Goal: Task Accomplishment & Management: Manage account settings

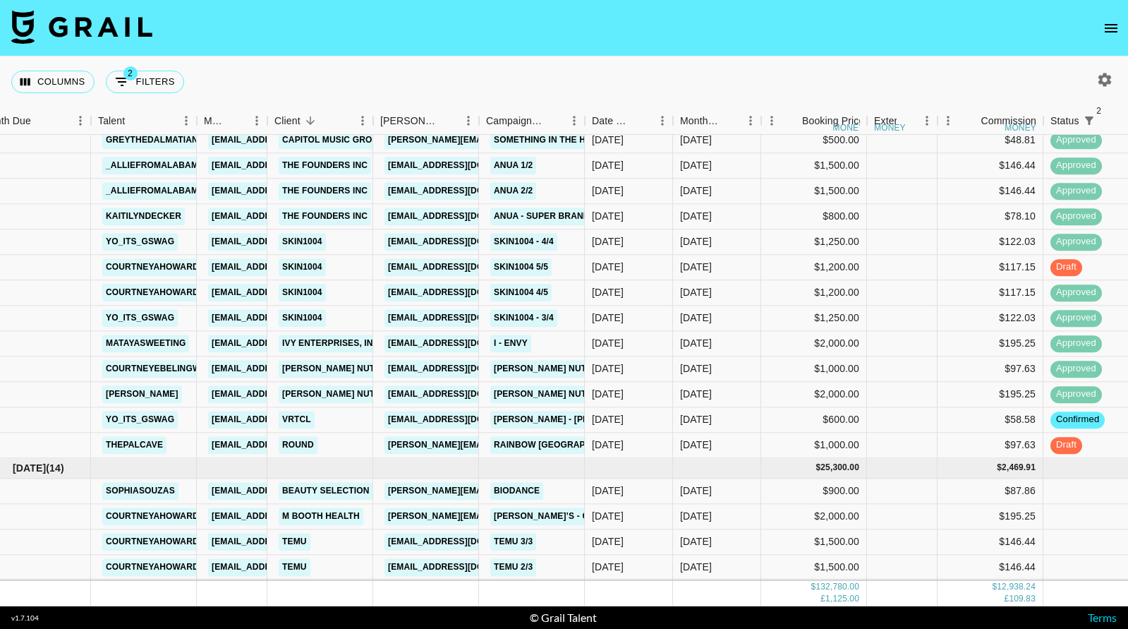
scroll to position [1877, 25]
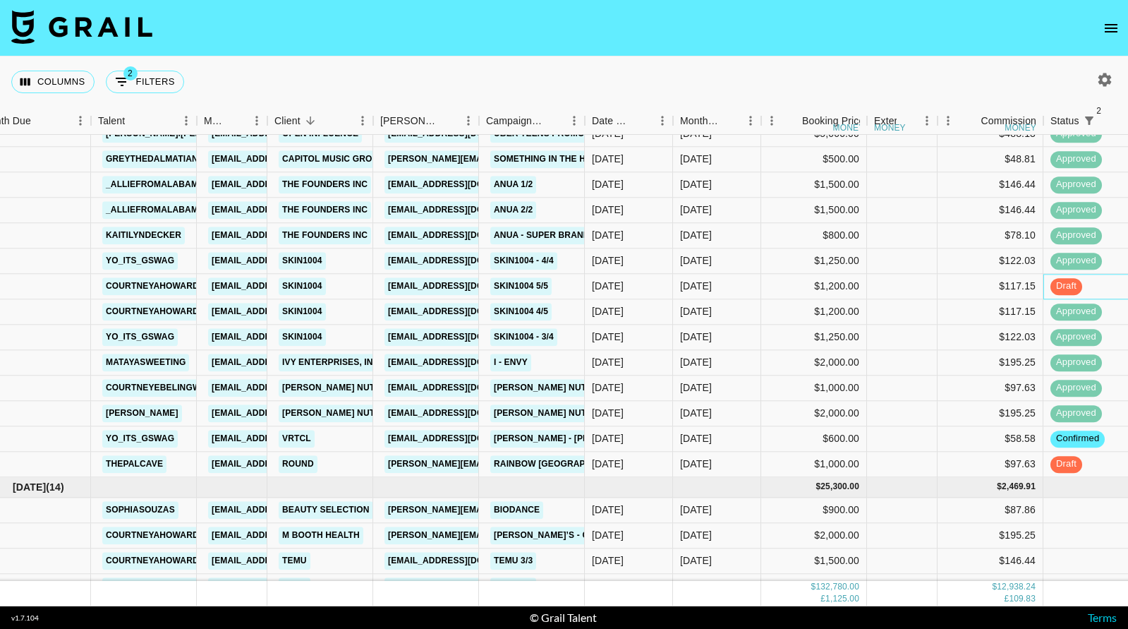
click at [1098, 285] on div "draft" at bounding box center [1096, 286] width 106 height 25
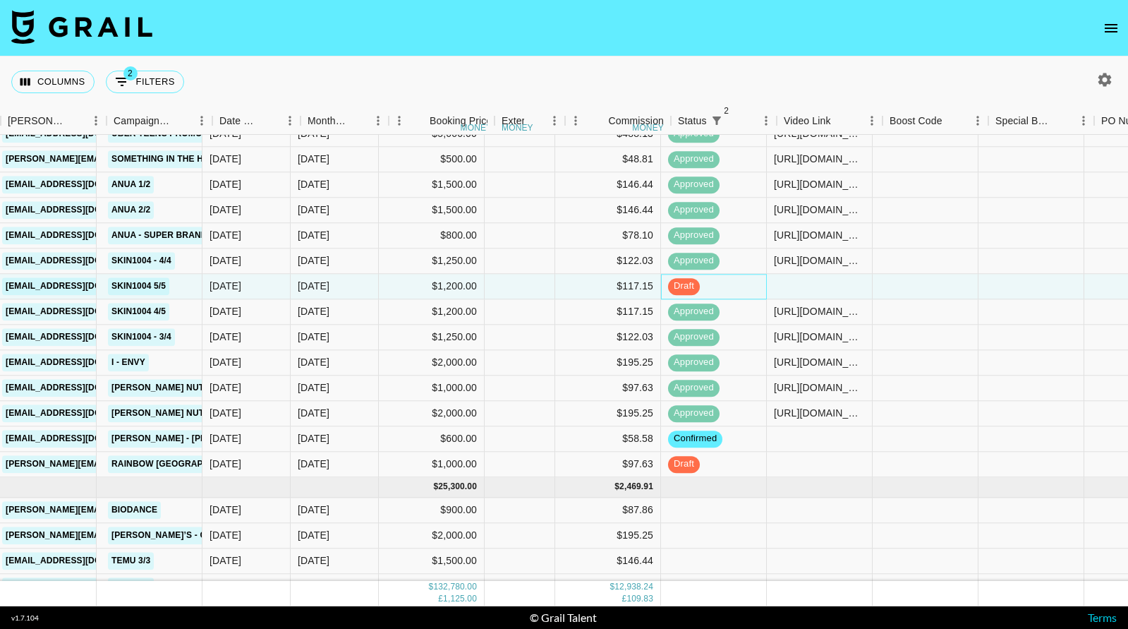
scroll to position [1877, 419]
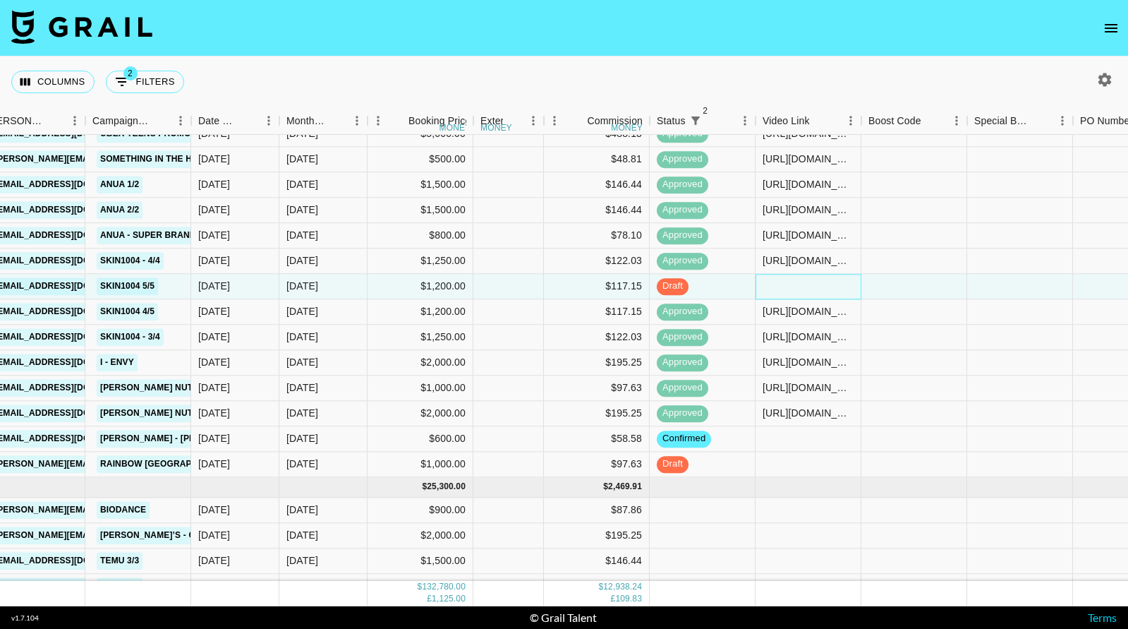
click at [828, 279] on div at bounding box center [809, 286] width 106 height 25
type input "https://www.tiktok.com/@courtneyahoward/video/7555875211631938846"
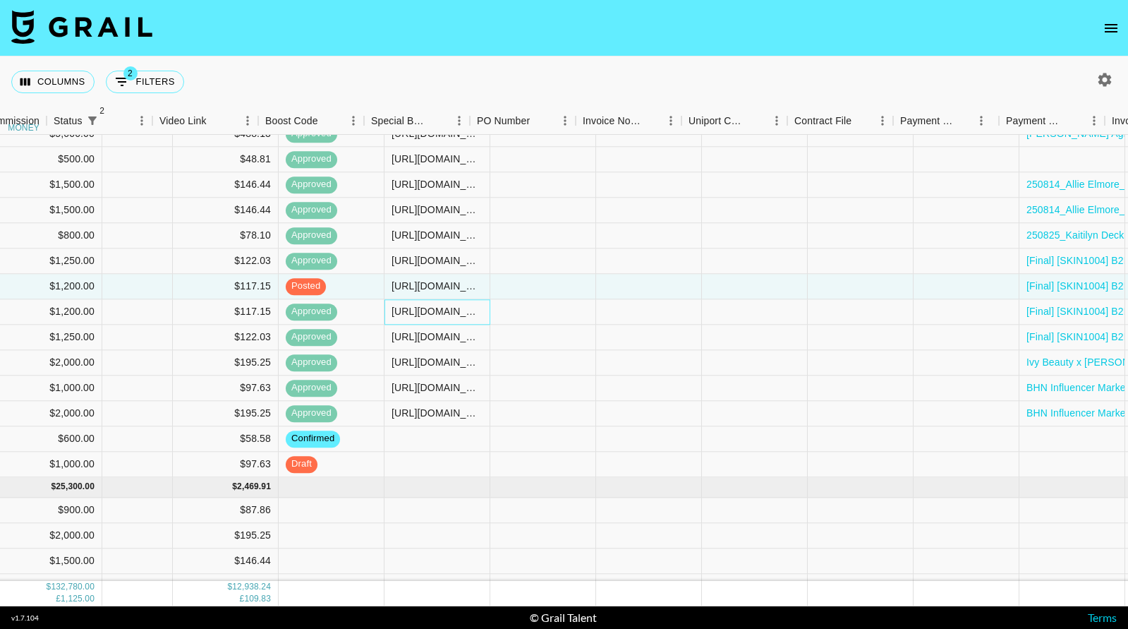
scroll to position [1877, 1161]
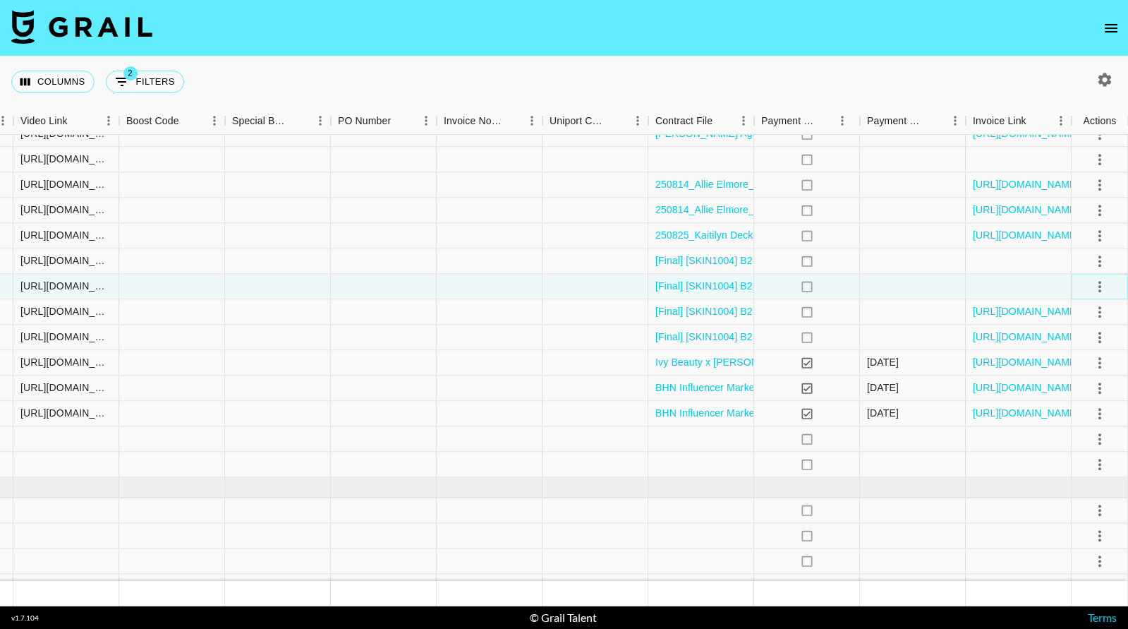
click at [1101, 282] on icon "select merge strategy" at bounding box center [1099, 286] width 17 height 17
click at [1073, 423] on div "Approve" at bounding box center [1069, 418] width 43 height 17
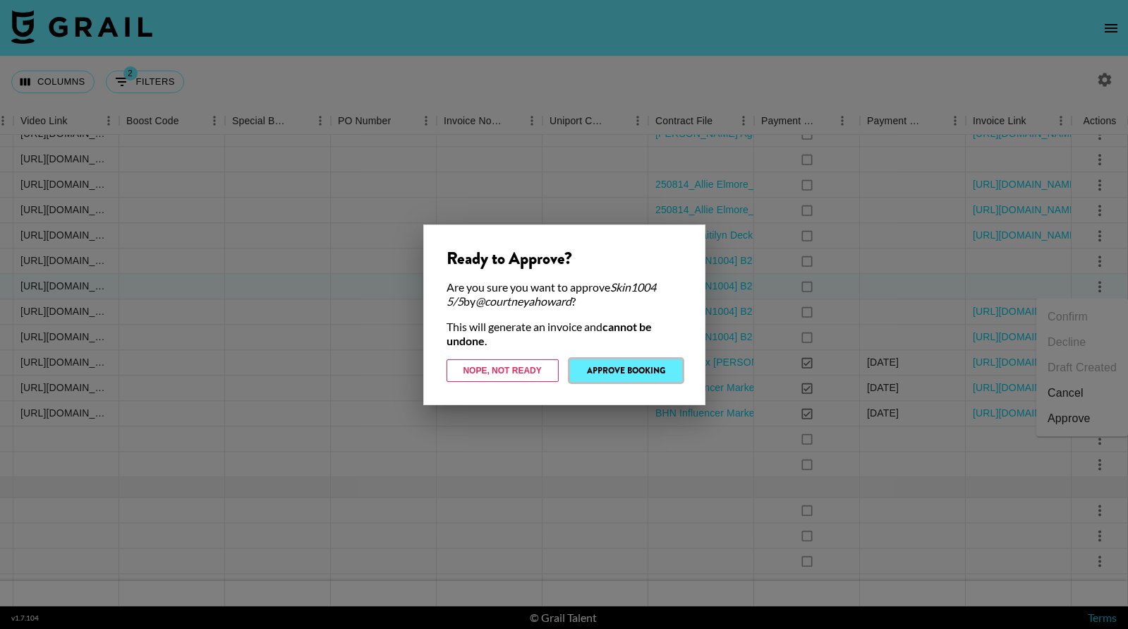
click at [620, 368] on button "Approve Booking" at bounding box center [626, 370] width 112 height 23
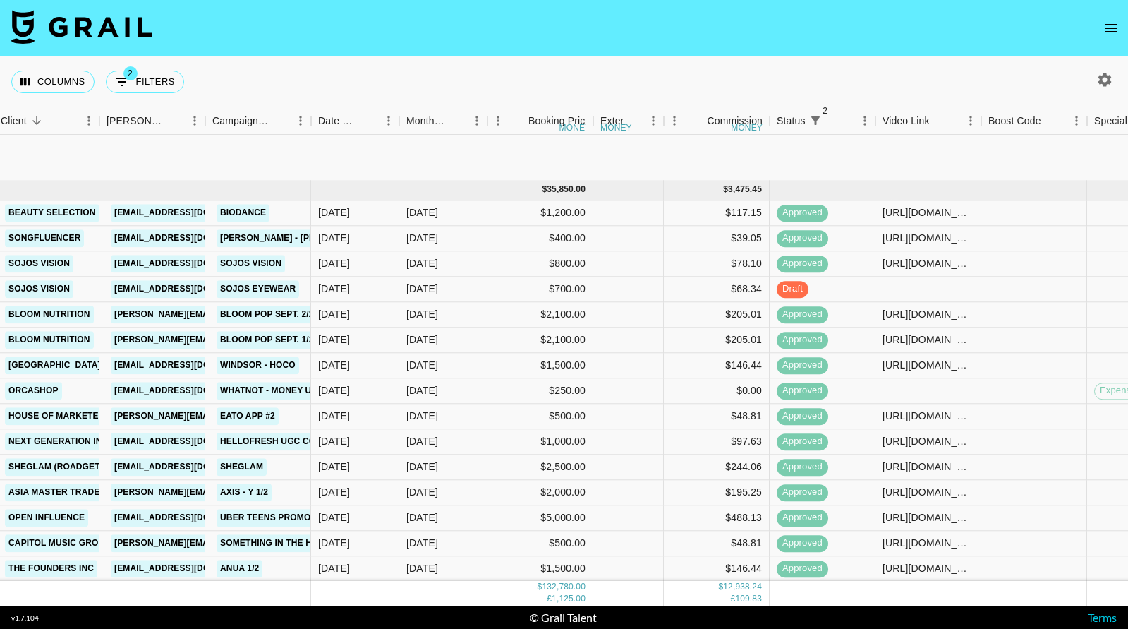
scroll to position [1455, 299]
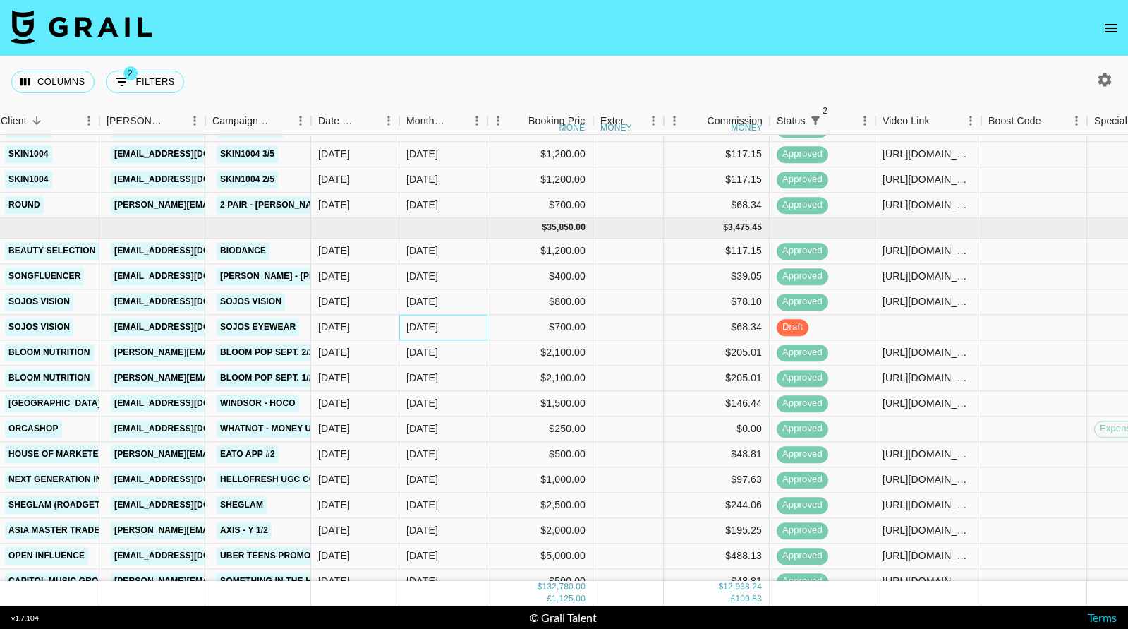
click at [430, 332] on div "Sep '25" at bounding box center [422, 327] width 32 height 14
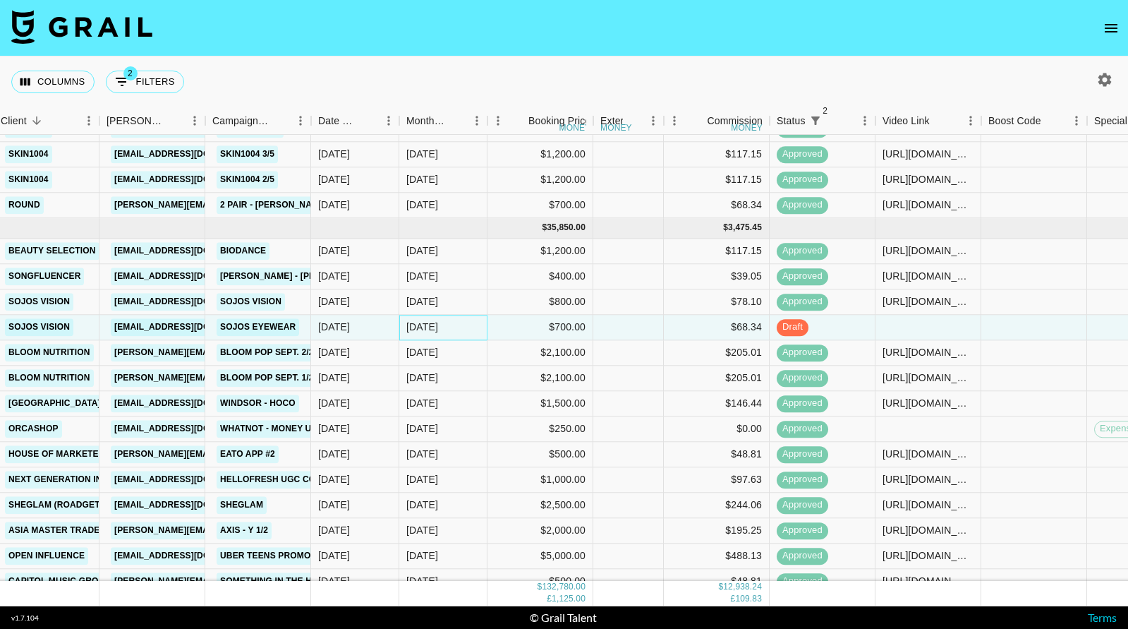
click at [430, 332] on div "Sep '25" at bounding box center [422, 327] width 32 height 14
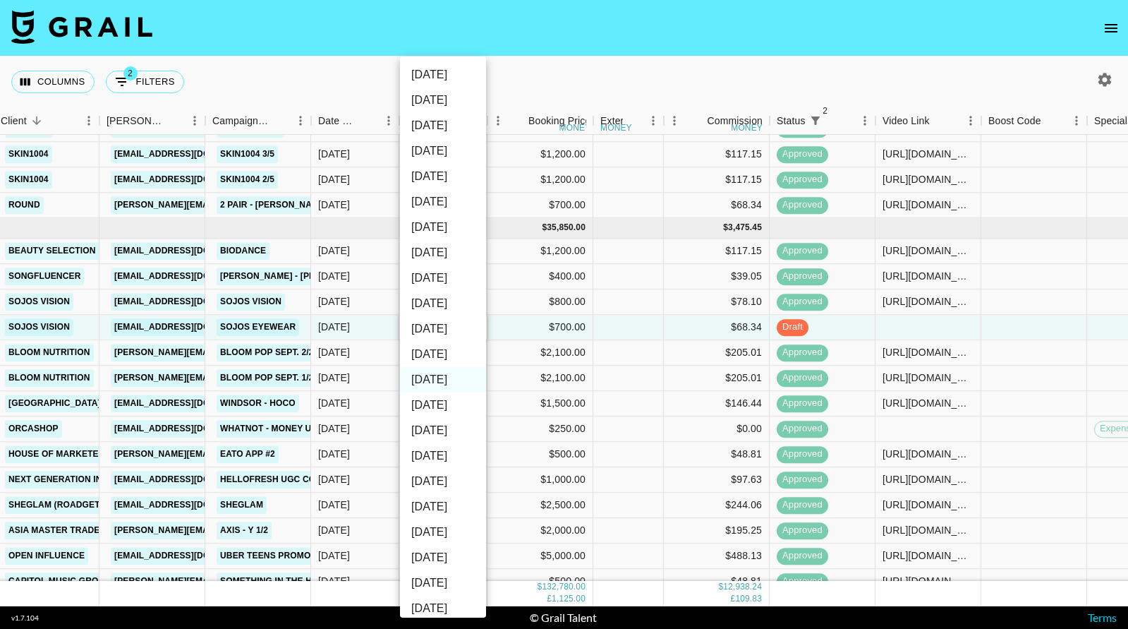
click at [508, 327] on div at bounding box center [564, 314] width 1128 height 629
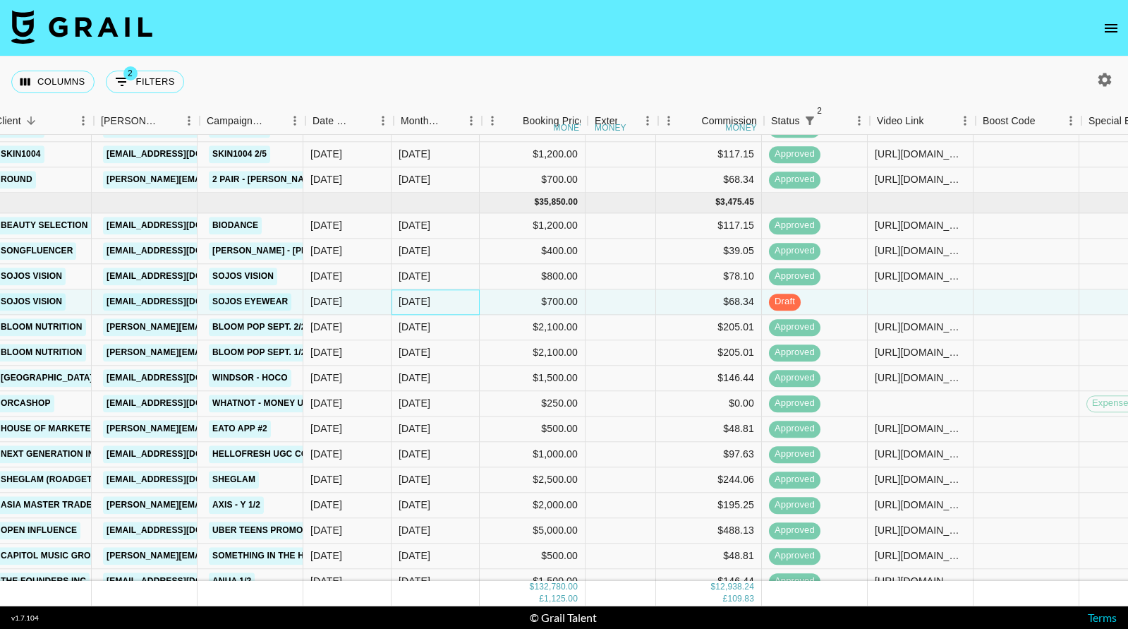
scroll to position [1481, 308]
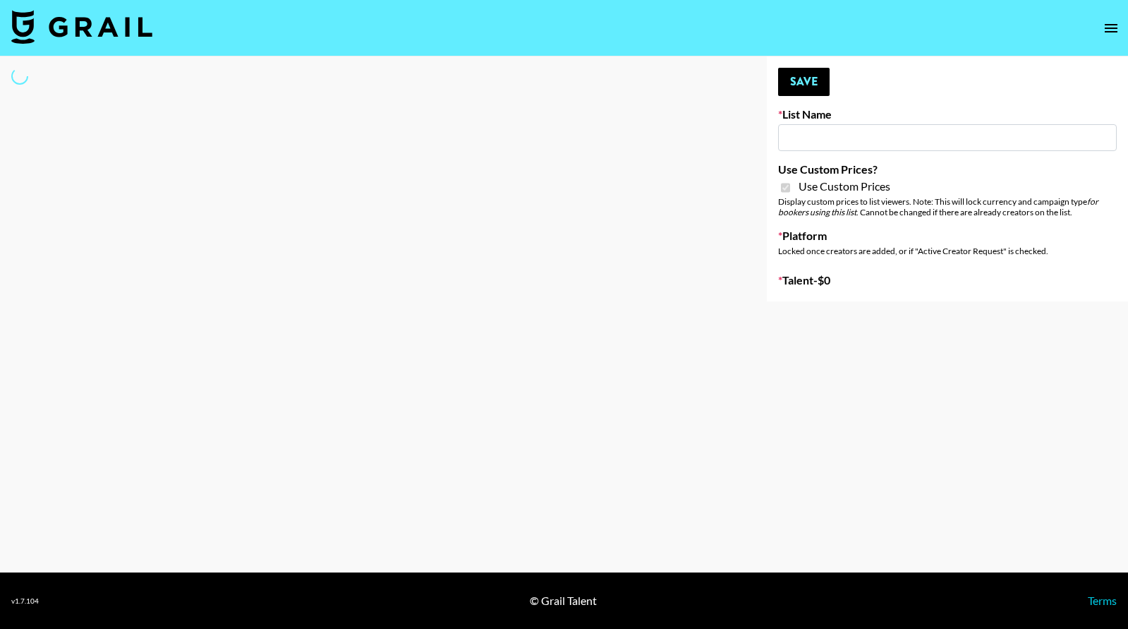
type input "G4free"
checkbox input "true"
select select "Brand"
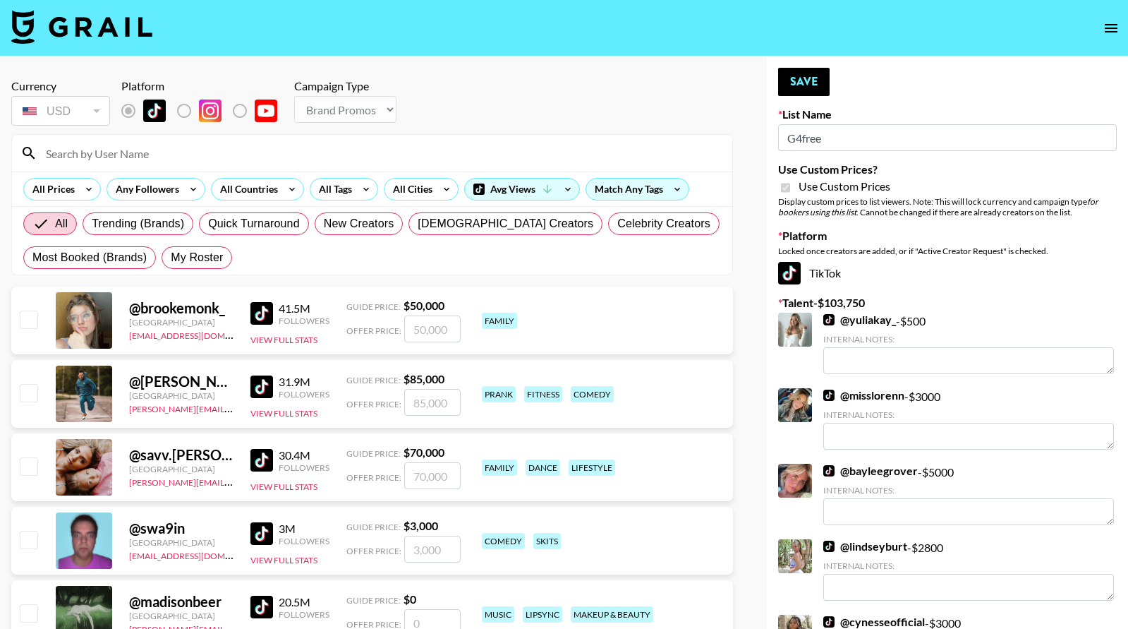
click at [335, 146] on input at bounding box center [380, 153] width 686 height 23
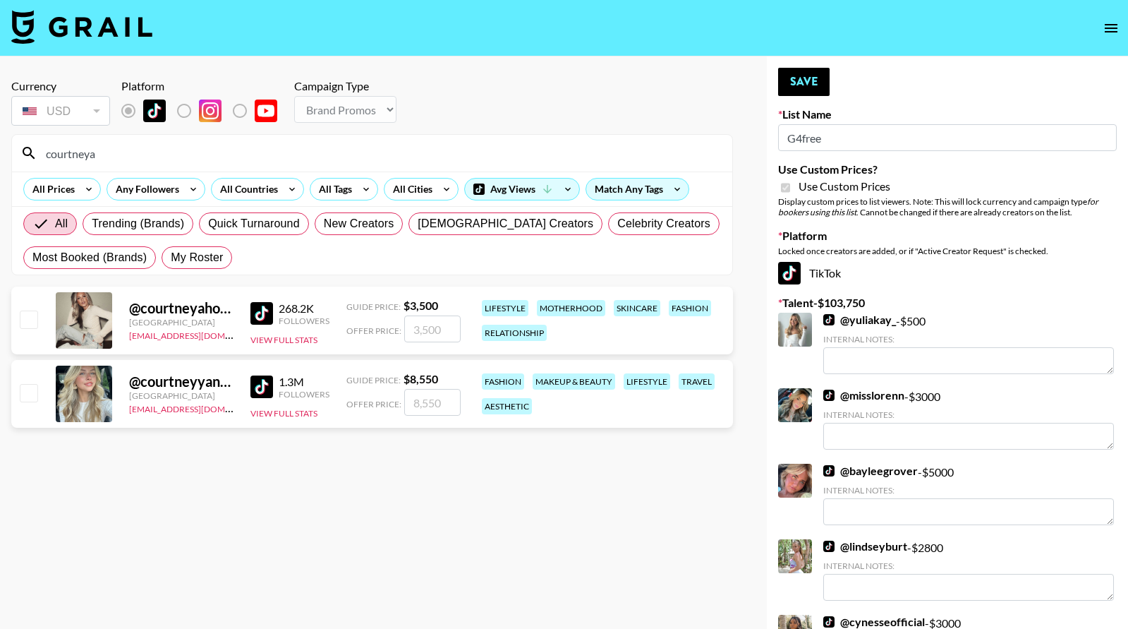
type input "courtneya"
click at [30, 324] on input "checkbox" at bounding box center [28, 318] width 17 height 17
checkbox input "true"
type input "3500"
click at [811, 88] on button "Save" at bounding box center [803, 82] width 51 height 28
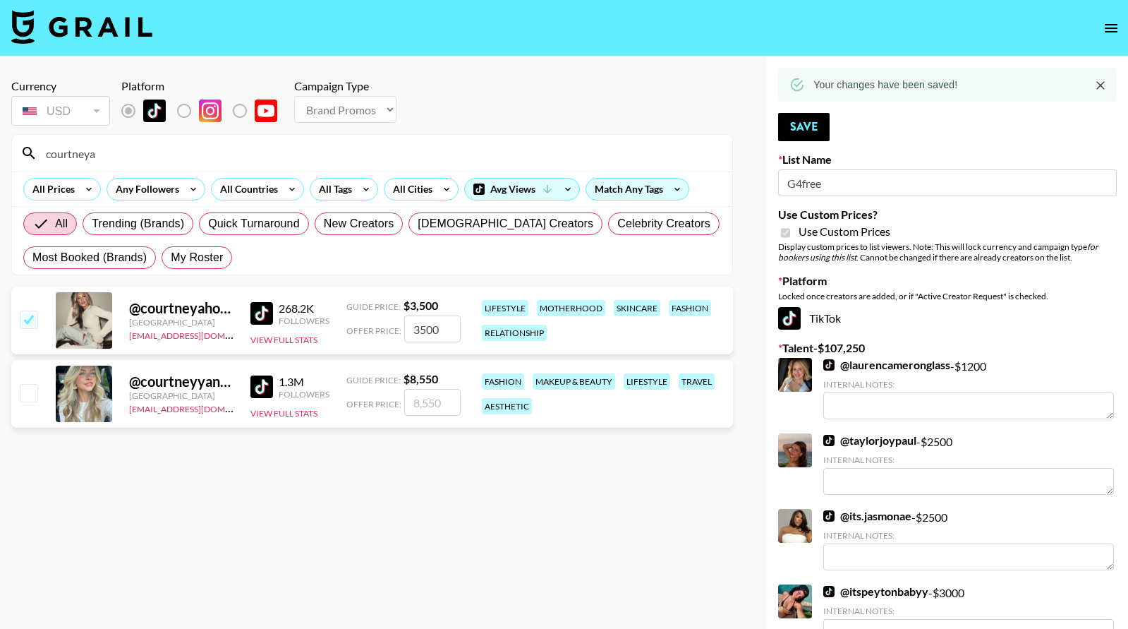
drag, startPoint x: 97, startPoint y: 139, endPoint x: 10, endPoint y: 128, distance: 87.5
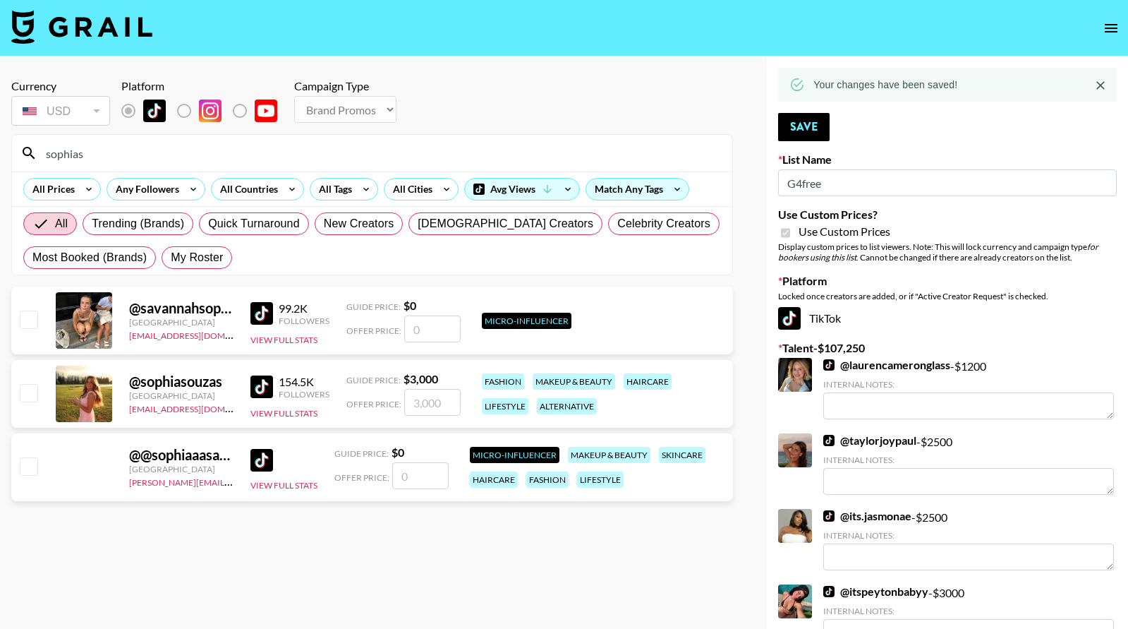
type input "sophias"
click at [34, 387] on input "checkbox" at bounding box center [28, 392] width 17 height 17
checkbox input "true"
type input "3000"
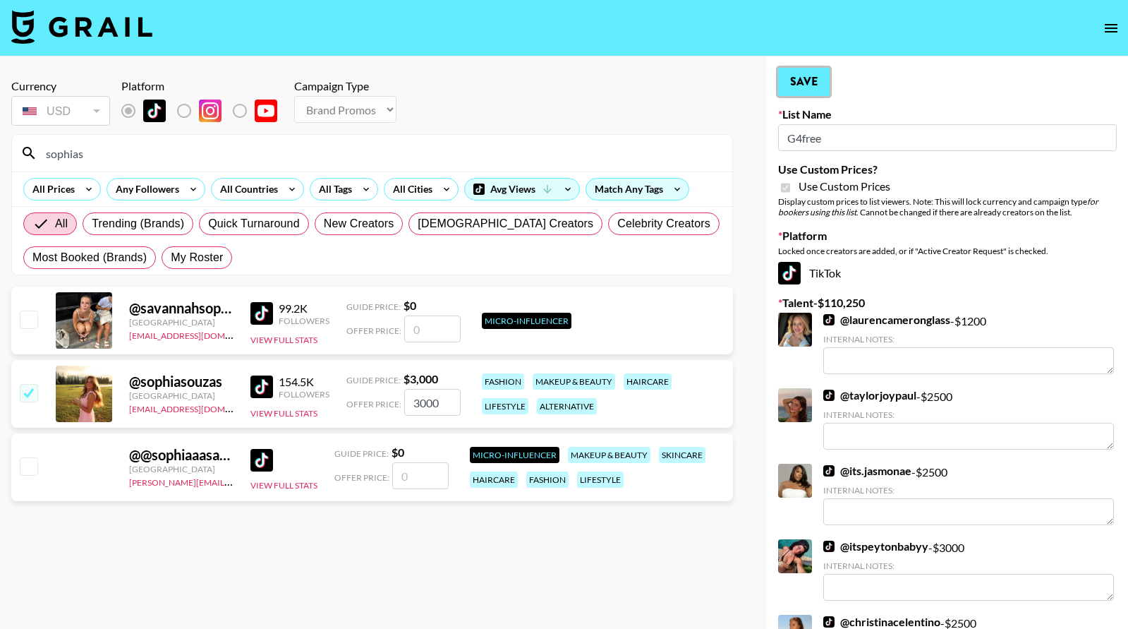
click at [813, 85] on button "Save" at bounding box center [803, 82] width 51 height 28
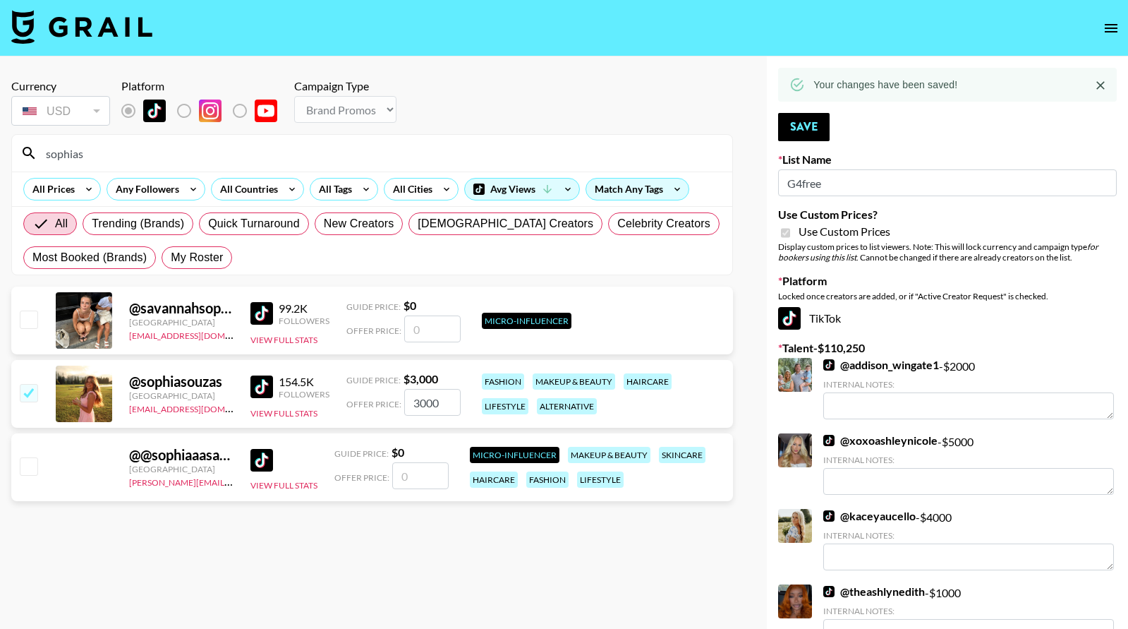
drag, startPoint x: 97, startPoint y: 154, endPoint x: 19, endPoint y: 147, distance: 77.9
click at [19, 147] on div "sophias" at bounding box center [372, 153] width 720 height 37
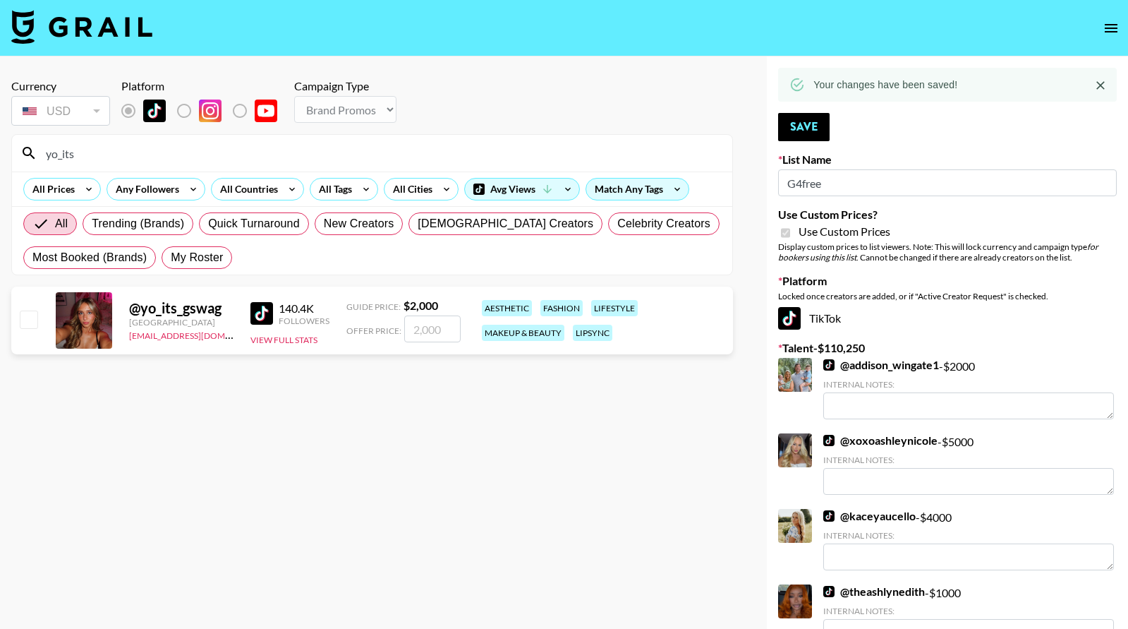
type input "yo_its"
click at [30, 319] on input "checkbox" at bounding box center [28, 318] width 17 height 17
checkbox input "true"
type input "2000"
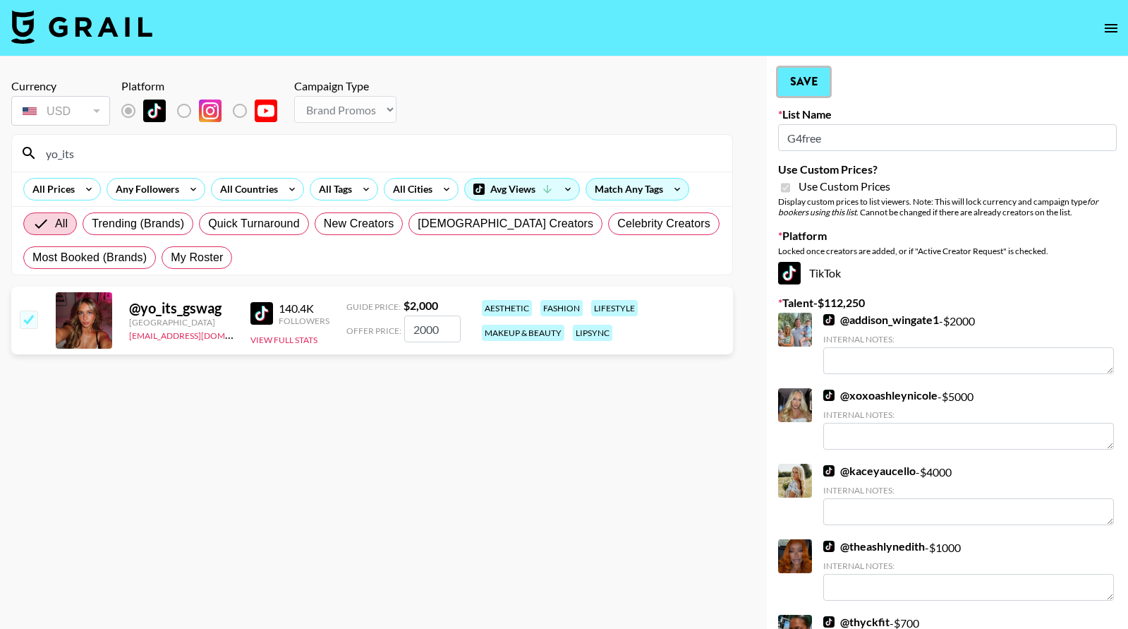
click at [810, 84] on button "Save" at bounding box center [803, 82] width 51 height 28
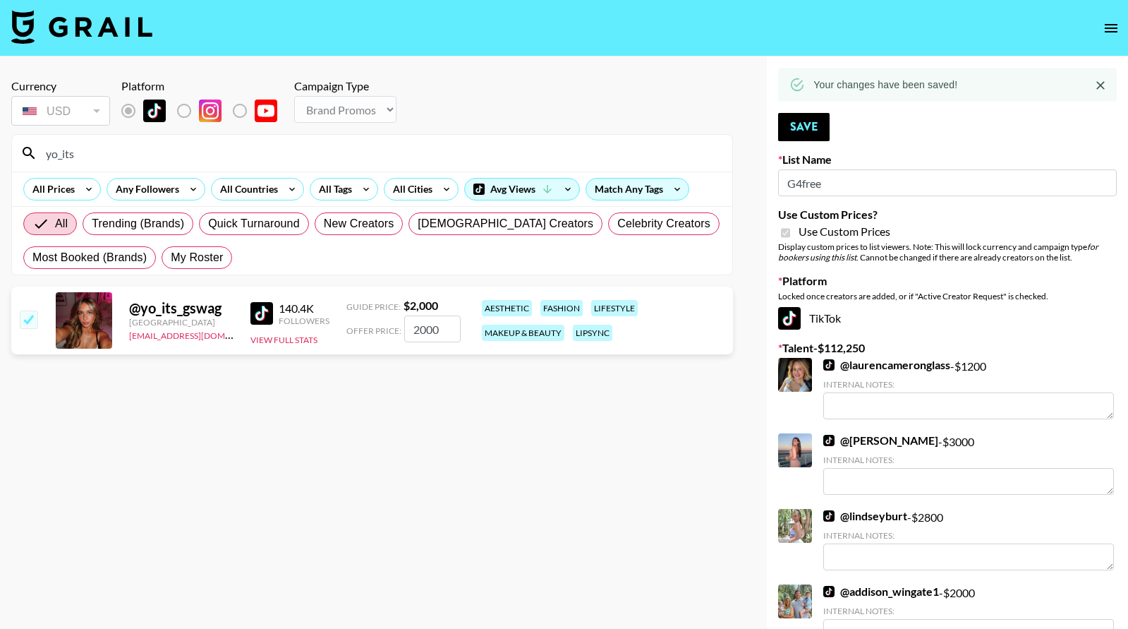
drag, startPoint x: 83, startPoint y: 152, endPoint x: -22, endPoint y: 145, distance: 105.4
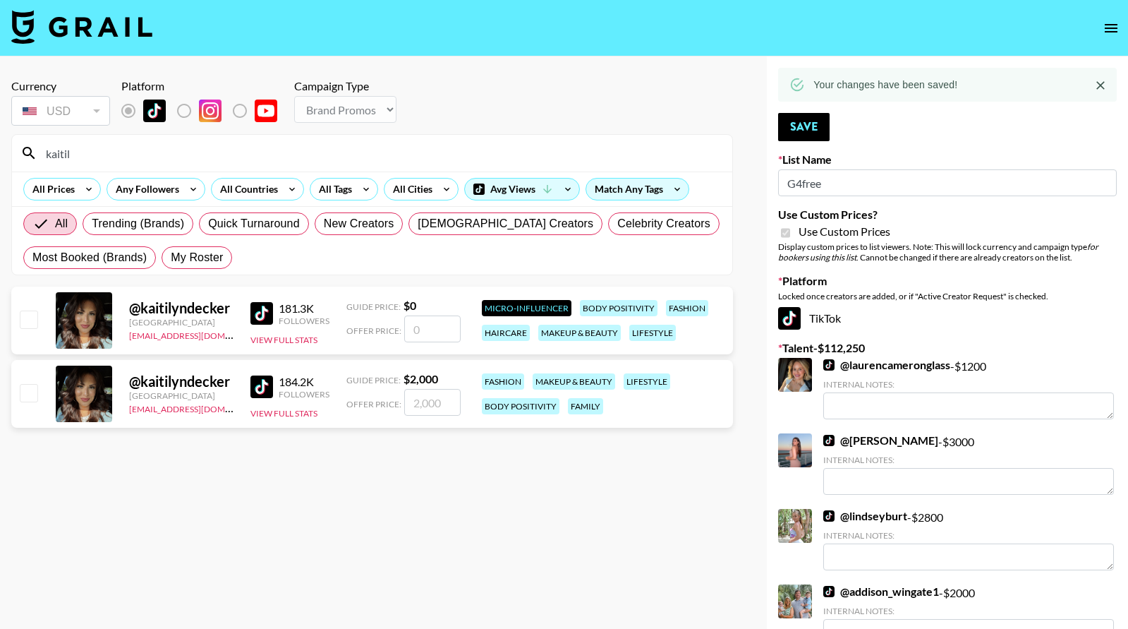
type input "kaitil"
click at [26, 389] on input "checkbox" at bounding box center [28, 392] width 17 height 17
checkbox input "true"
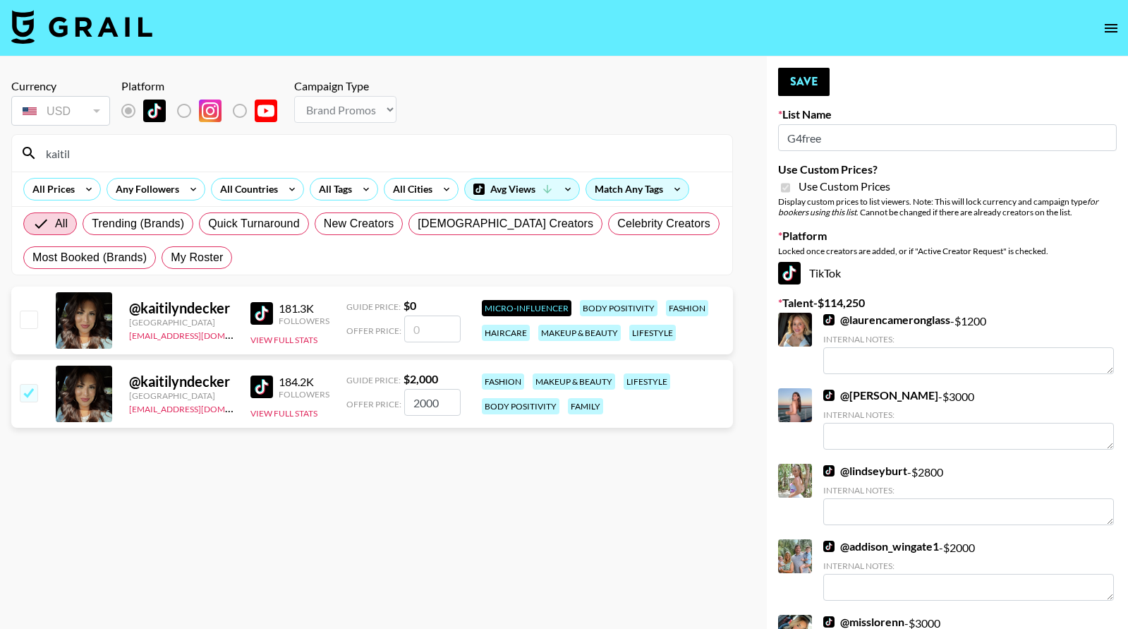
drag, startPoint x: 441, startPoint y: 406, endPoint x: 359, endPoint y: 401, distance: 82.0
click at [360, 401] on div "Offer Price: 2000" at bounding box center [403, 402] width 114 height 27
type input "1500"
click at [815, 75] on button "Save" at bounding box center [803, 82] width 51 height 28
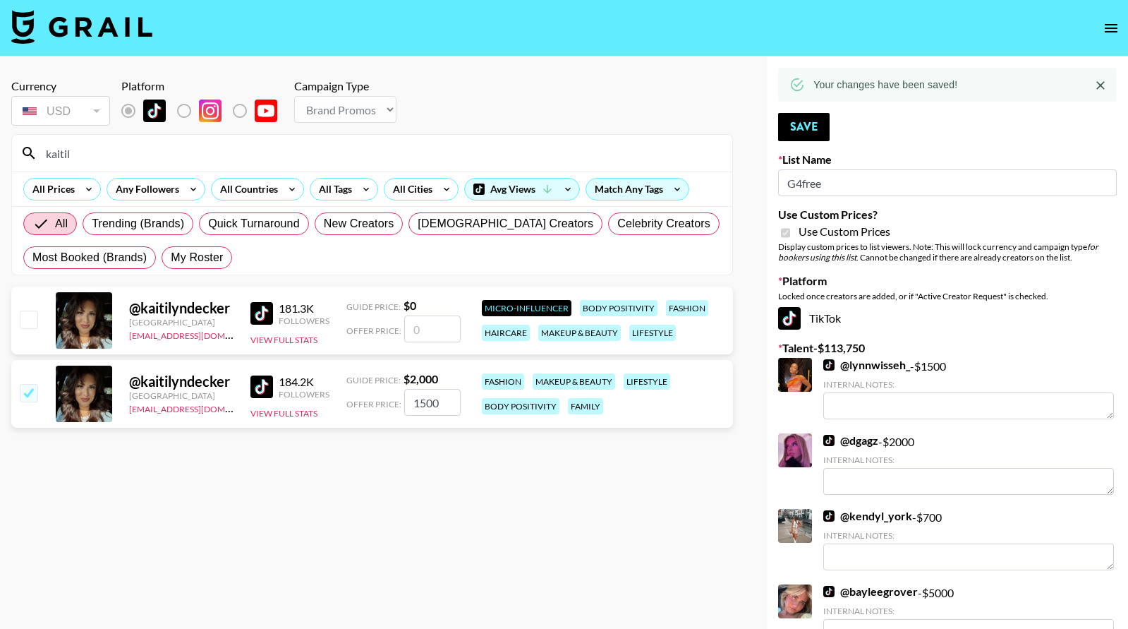
drag, startPoint x: 153, startPoint y: 159, endPoint x: 34, endPoint y: 159, distance: 119.2
click at [34, 159] on div "kaitil" at bounding box center [372, 153] width 720 height 37
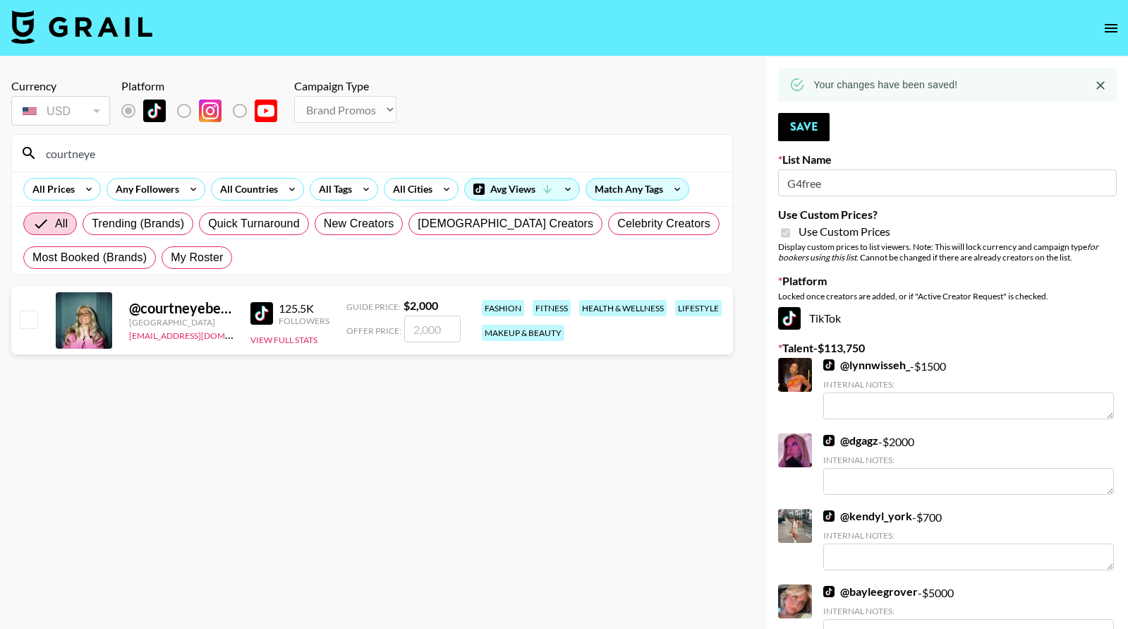
type input "courtneye"
click at [26, 325] on input "checkbox" at bounding box center [28, 318] width 17 height 17
checkbox input "true"
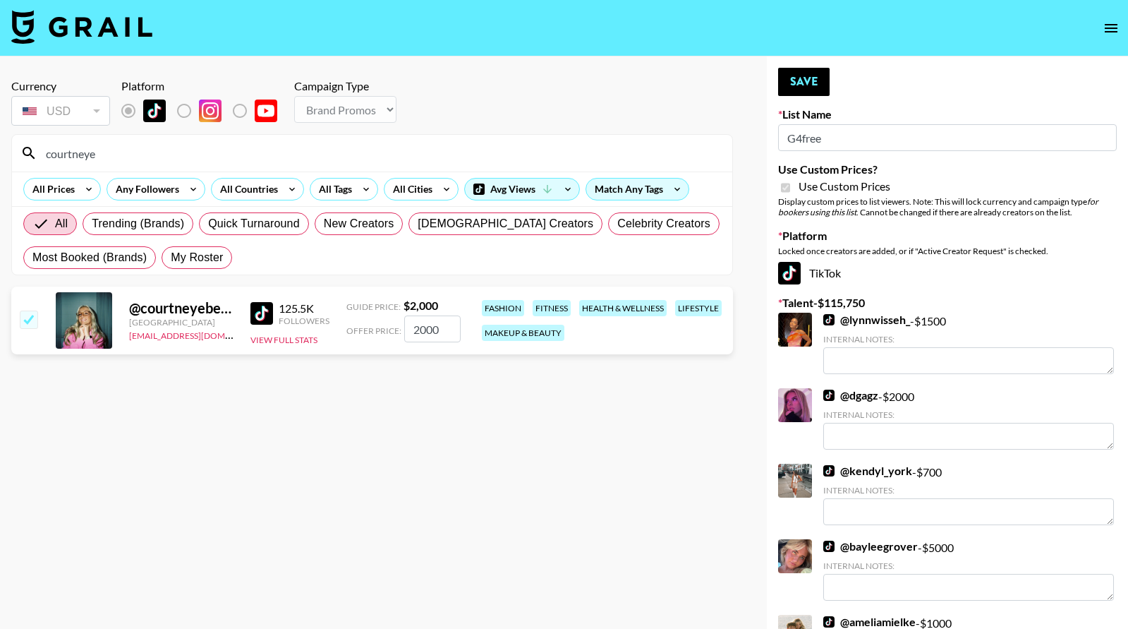
drag, startPoint x: 416, startPoint y: 325, endPoint x: 377, endPoint y: 322, distance: 38.9
click at [378, 322] on div "Offer Price: 2000" at bounding box center [403, 328] width 114 height 27
type input "1500"
click at [802, 84] on button "Save" at bounding box center [803, 82] width 51 height 28
